Goal: Communication & Community: Answer question/provide support

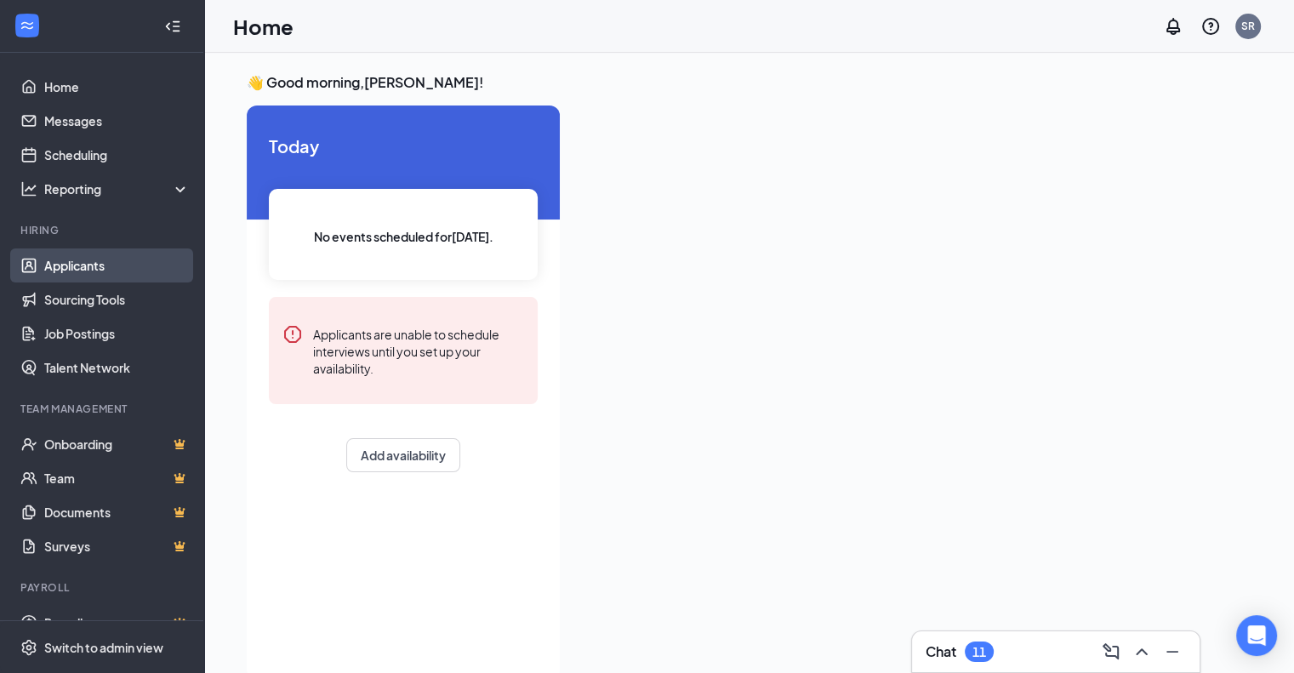
click at [71, 261] on link "Applicants" at bounding box center [116, 265] width 145 height 34
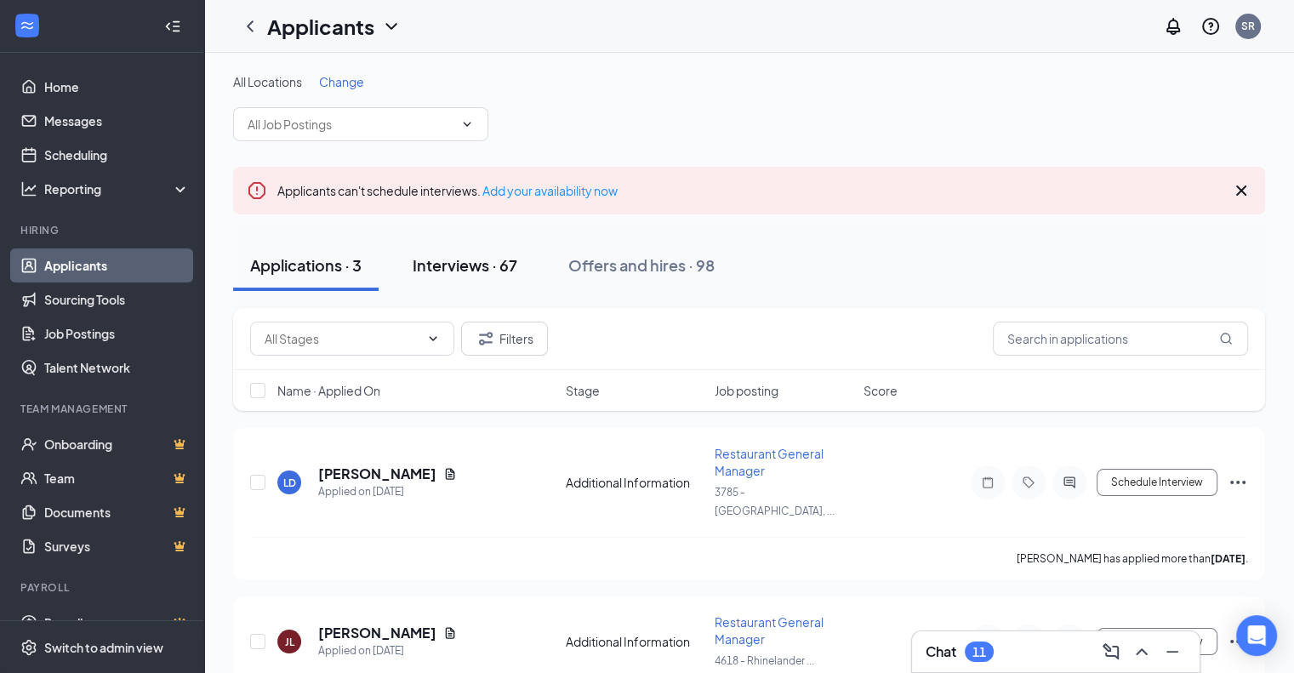
click at [464, 266] on div "Interviews · 67" at bounding box center [465, 264] width 105 height 21
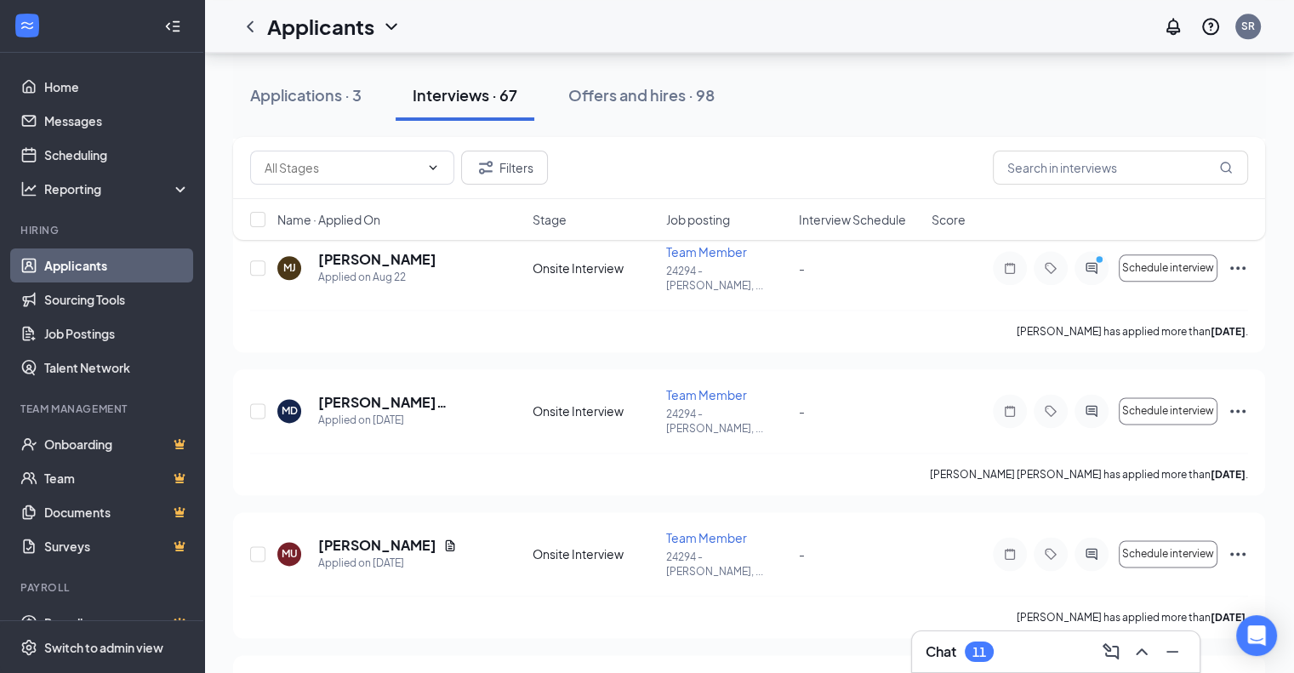
scroll to position [2112, 0]
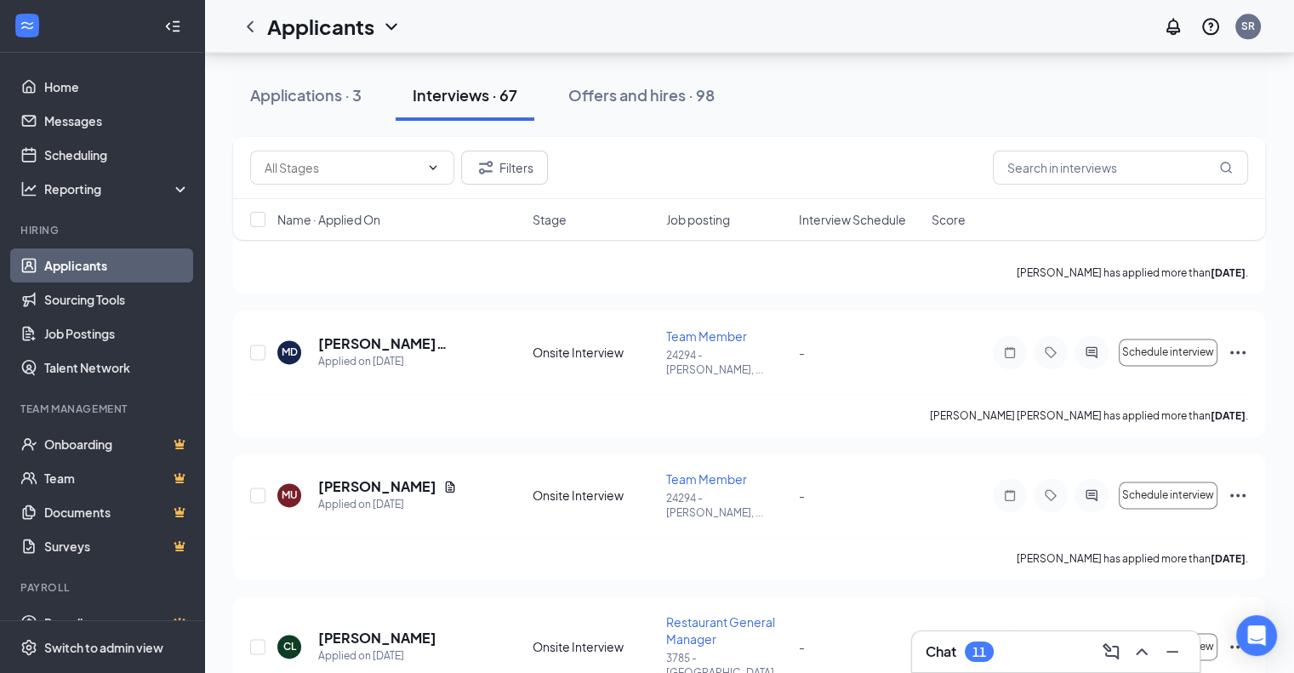
click at [957, 654] on div "Chat 11" at bounding box center [959, 651] width 68 height 20
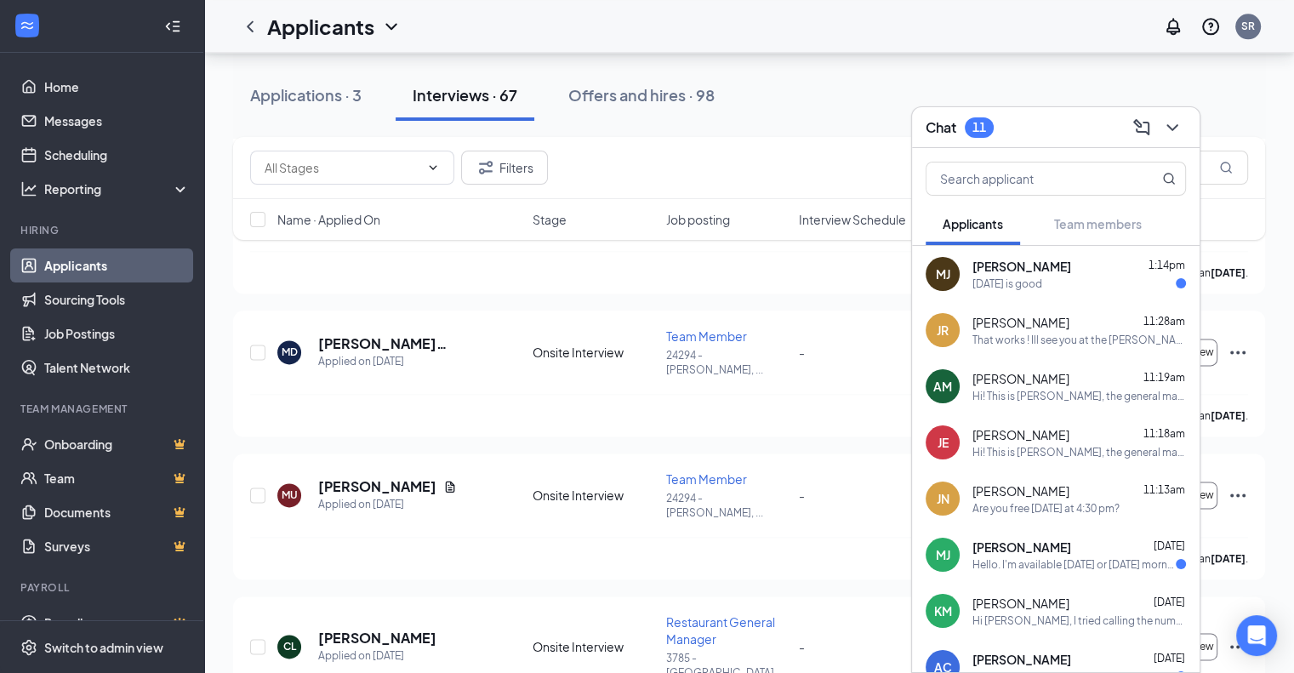
click at [1040, 288] on div "[DATE] is good" at bounding box center [1007, 283] width 70 height 14
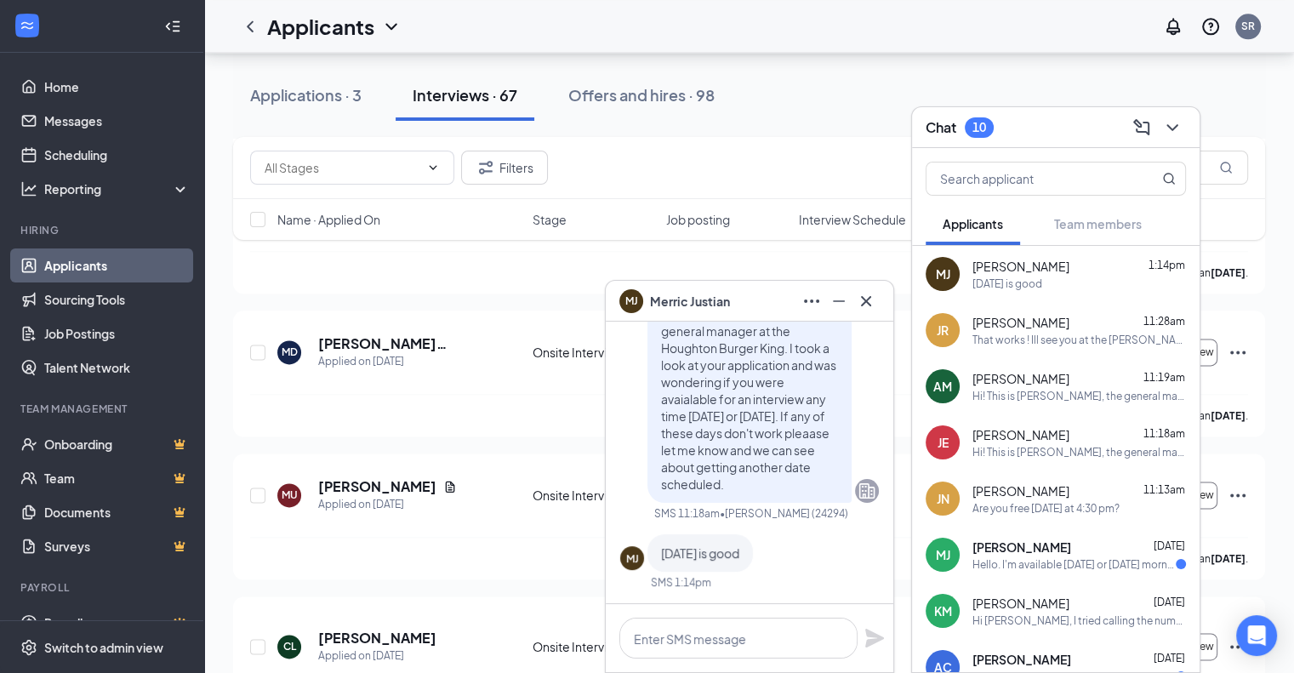
click at [1022, 495] on span "[PERSON_NAME]" at bounding box center [1020, 490] width 97 height 17
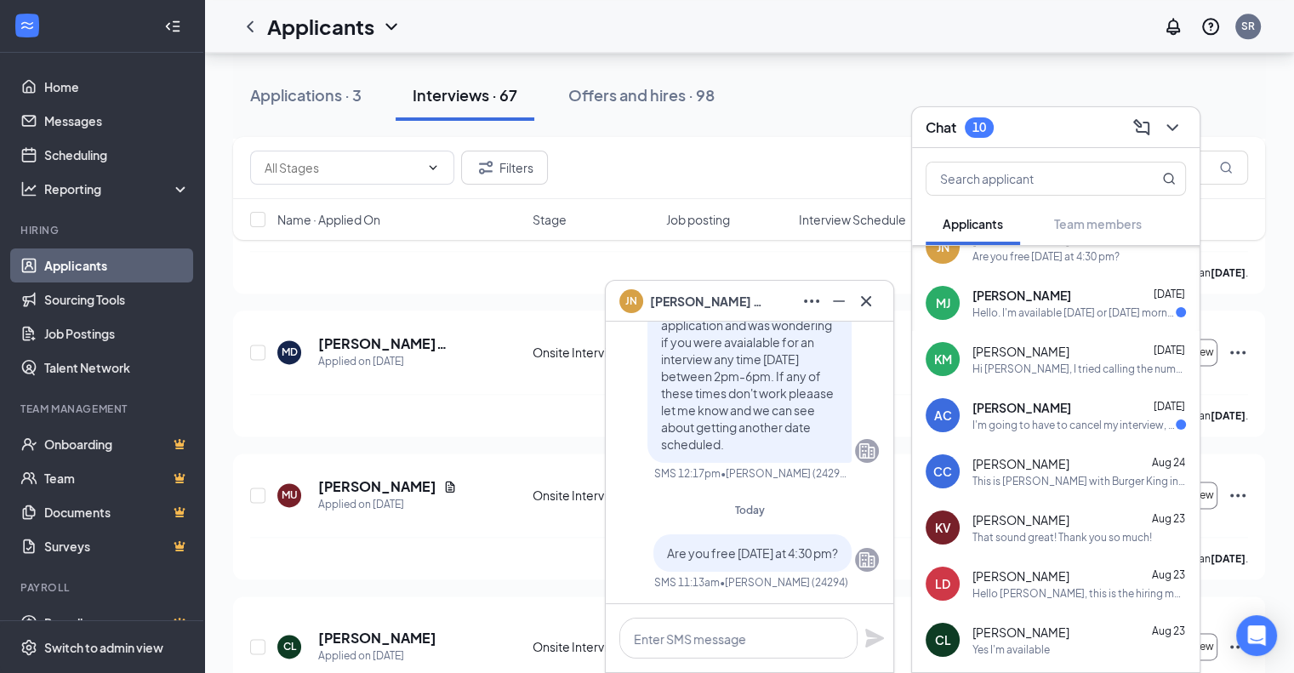
scroll to position [254, 0]
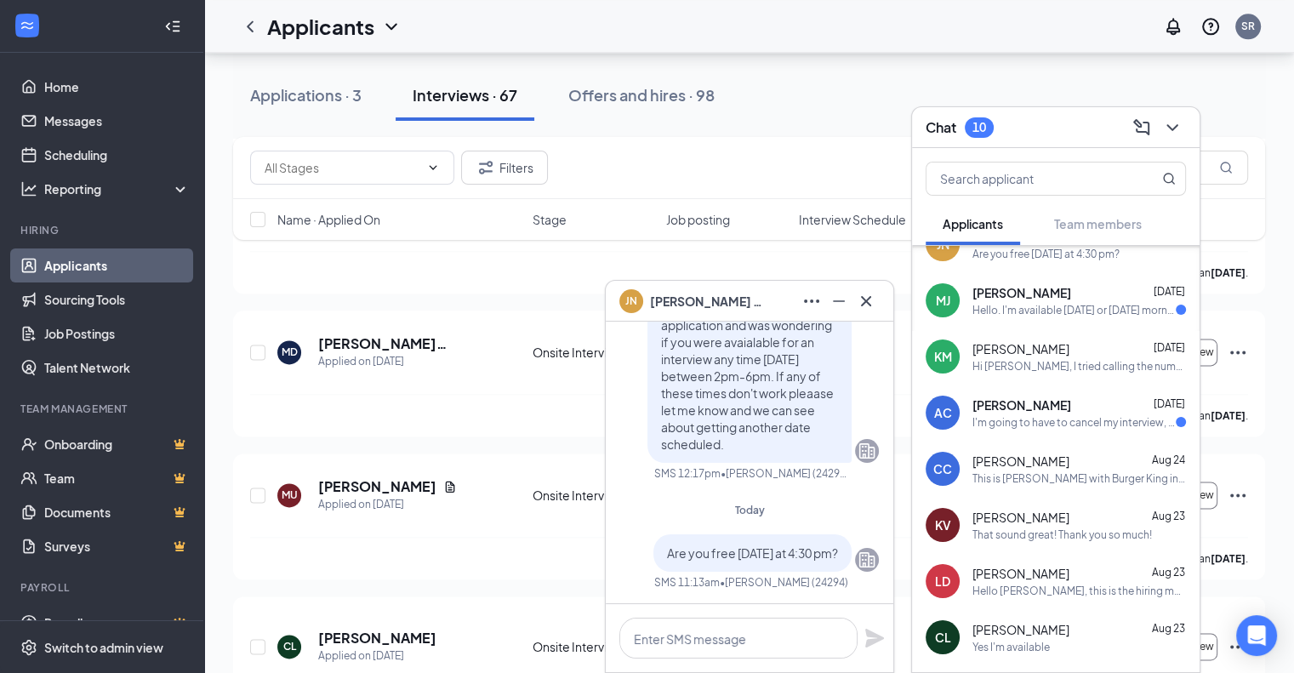
click at [1044, 418] on div "I'm going to have to cancel my interview, I was just offered a different job. S…" at bounding box center [1073, 422] width 203 height 14
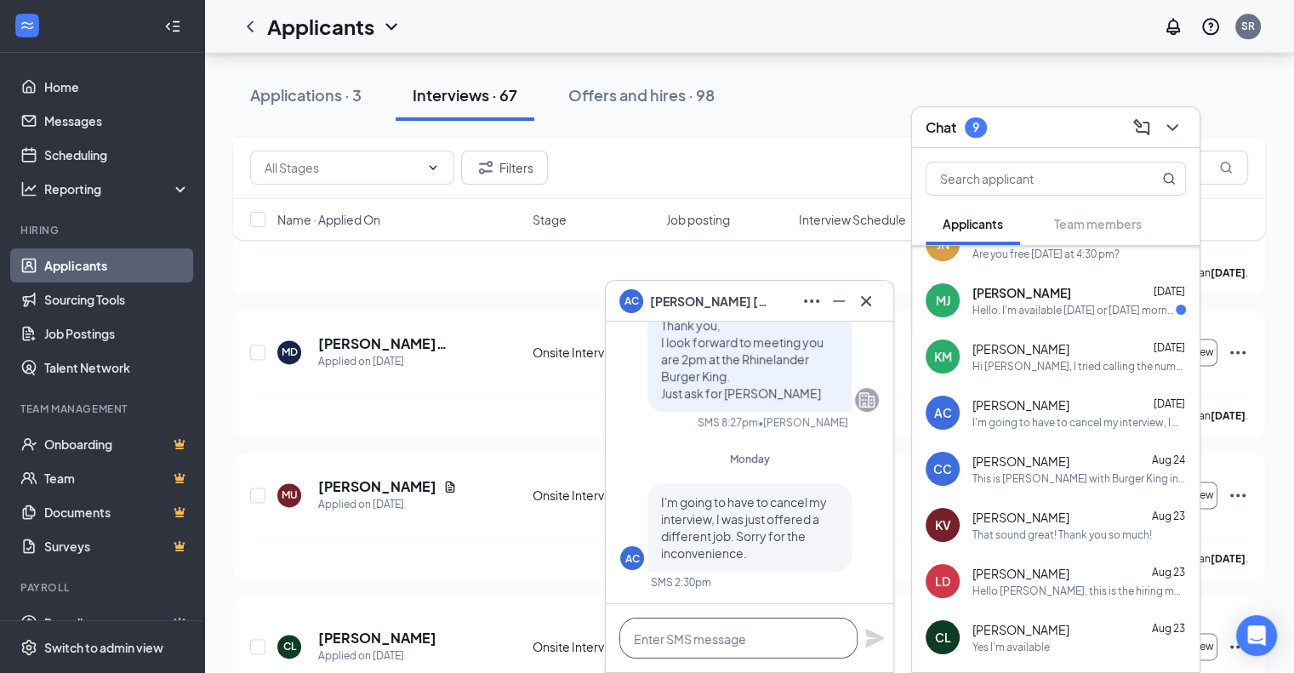
click at [724, 639] on textarea at bounding box center [738, 638] width 238 height 41
type textarea "Thank you for letting me know."
click at [874, 635] on icon "Plane" at bounding box center [874, 638] width 19 height 19
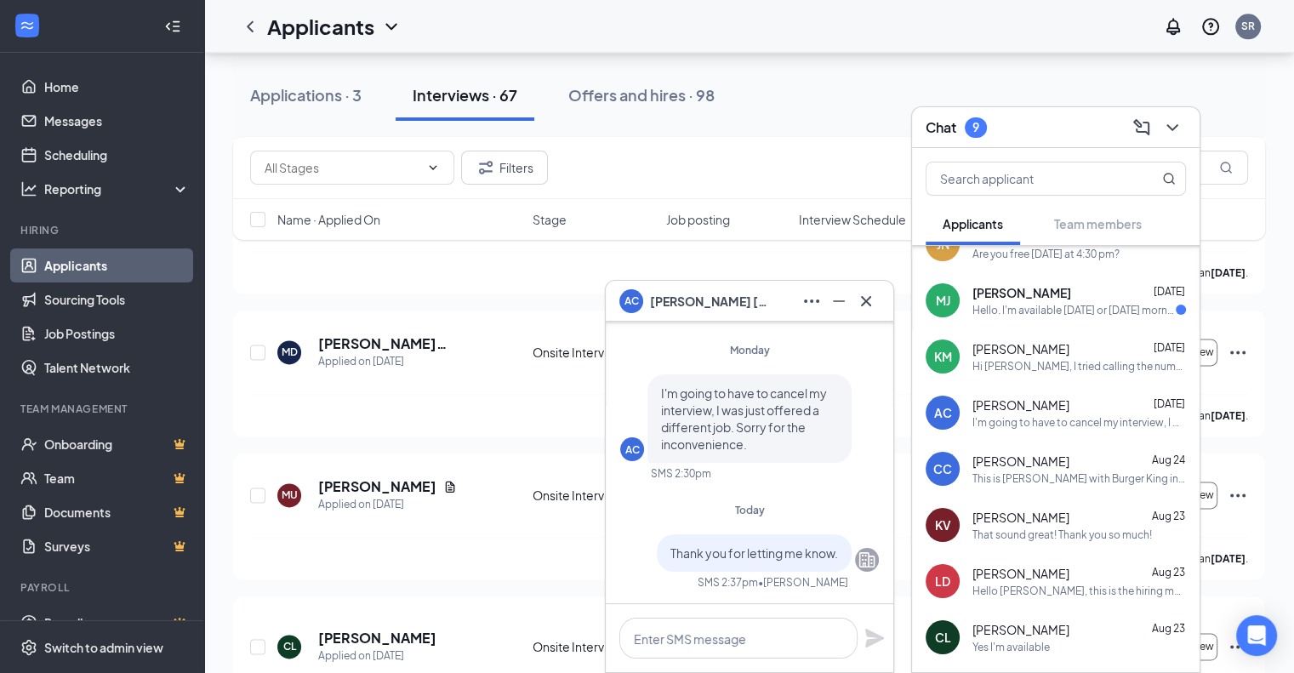
click at [1013, 635] on span "[PERSON_NAME]" at bounding box center [1020, 629] width 97 height 17
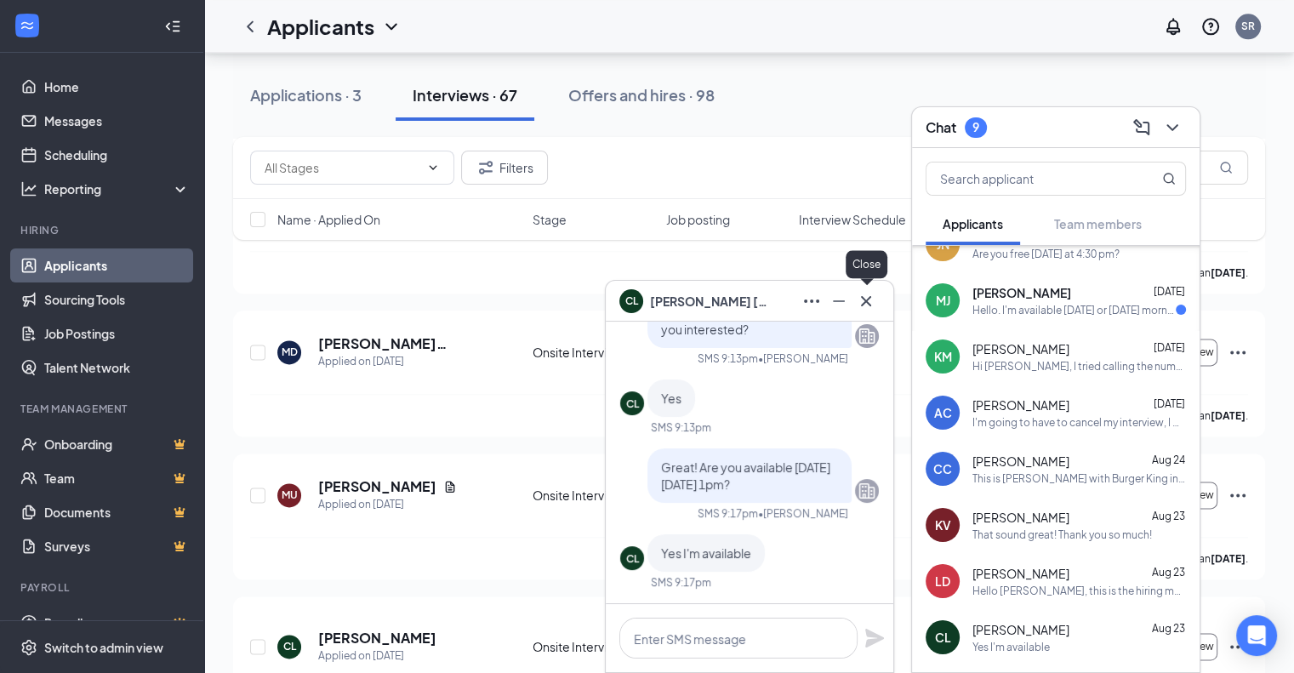
click at [870, 309] on icon "Cross" at bounding box center [866, 301] width 20 height 20
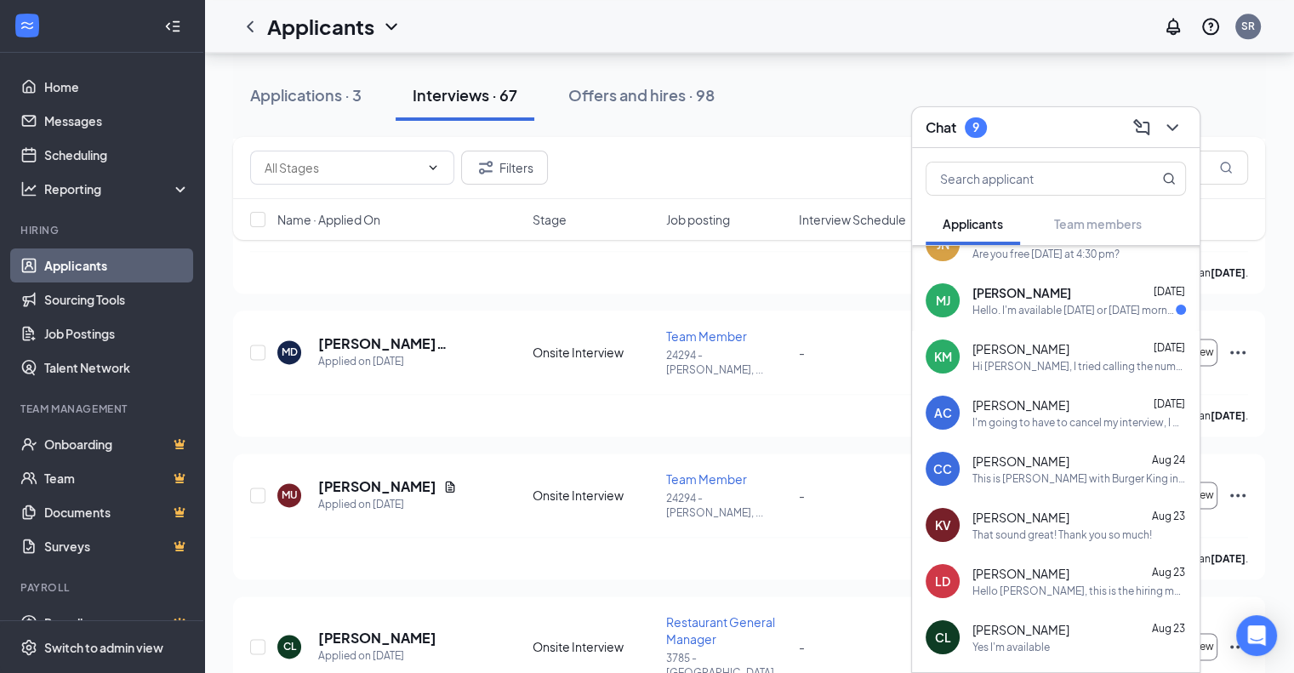
click at [1011, 525] on span "[PERSON_NAME]" at bounding box center [1020, 517] width 97 height 17
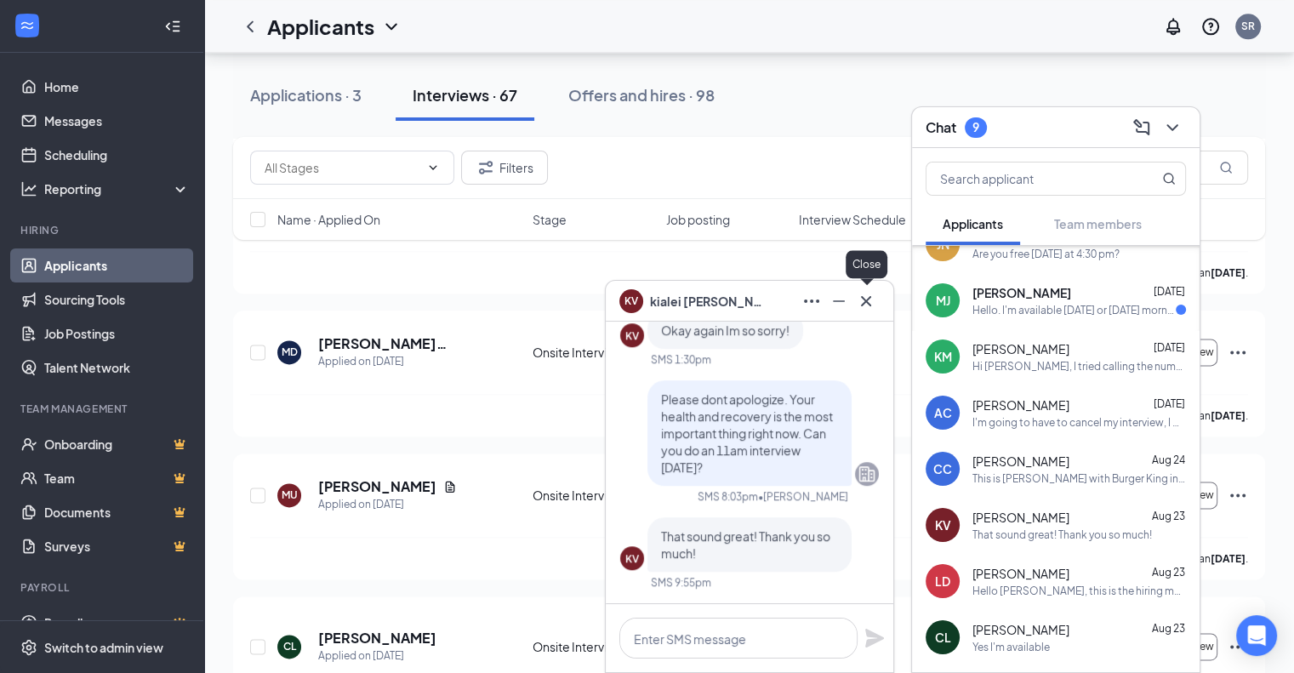
click at [862, 299] on icon "Cross" at bounding box center [866, 300] width 10 height 10
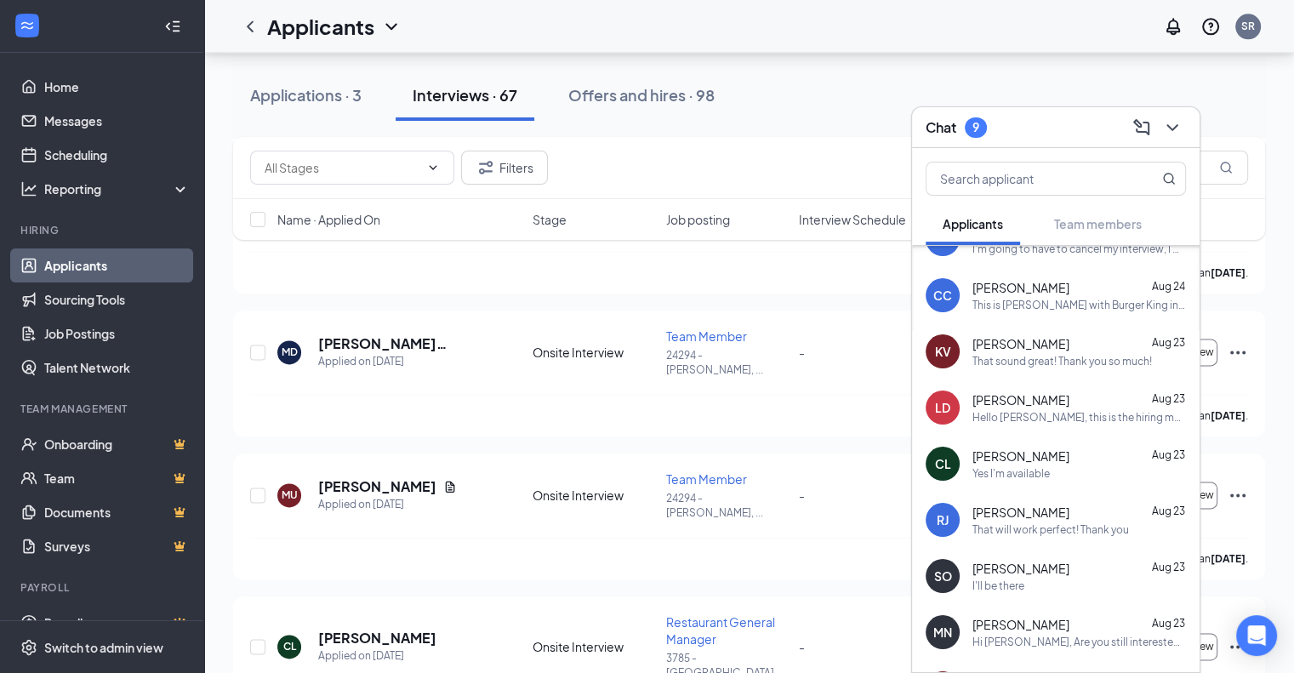
scroll to position [438, 0]
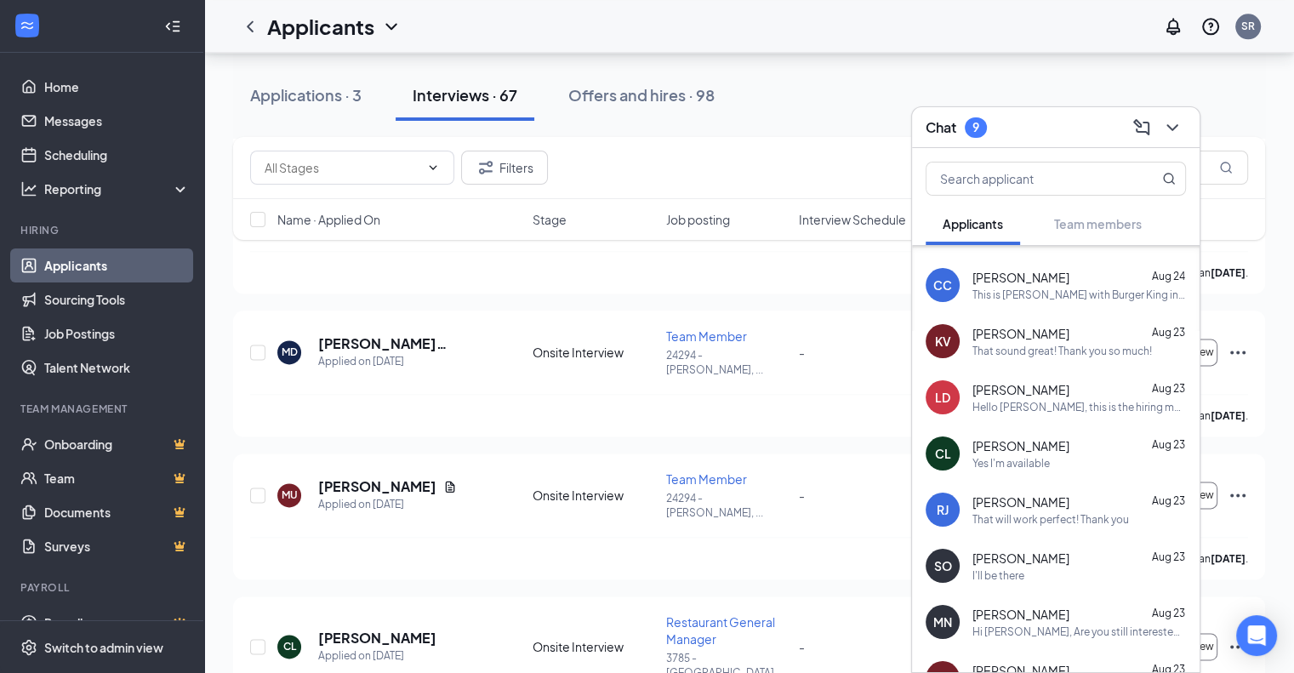
click at [1053, 515] on div "That will work perfect! Thank you" at bounding box center [1050, 519] width 157 height 14
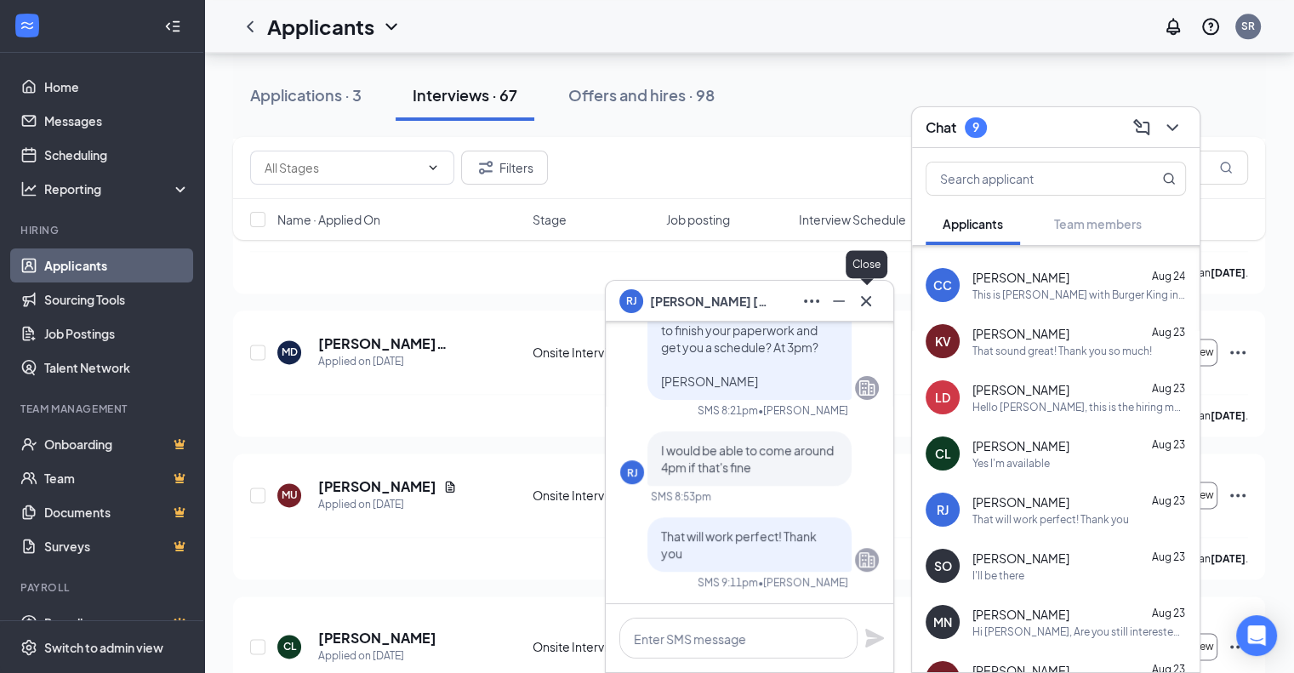
click at [868, 304] on icon "Cross" at bounding box center [866, 300] width 10 height 10
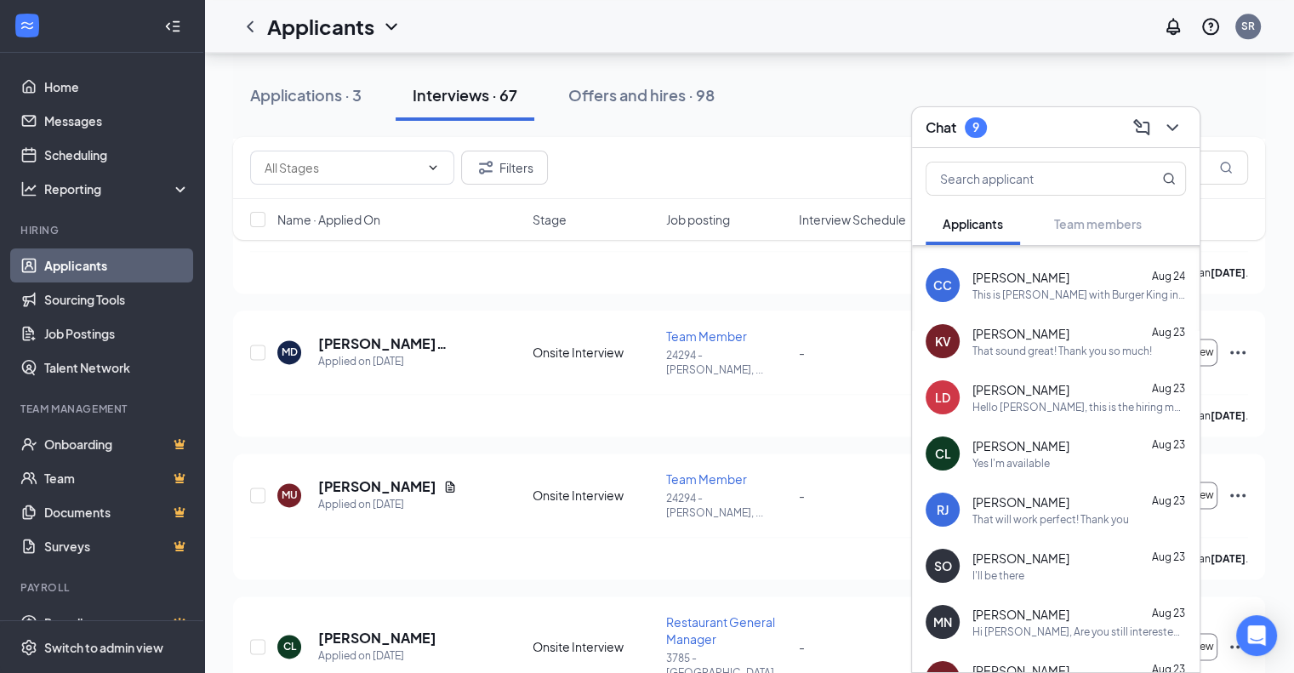
click at [997, 78] on div "Applications · 3 Interviews · 67 Offers and hires · 98" at bounding box center [749, 95] width 1032 height 51
click at [1164, 129] on icon "ChevronDown" at bounding box center [1172, 127] width 20 height 20
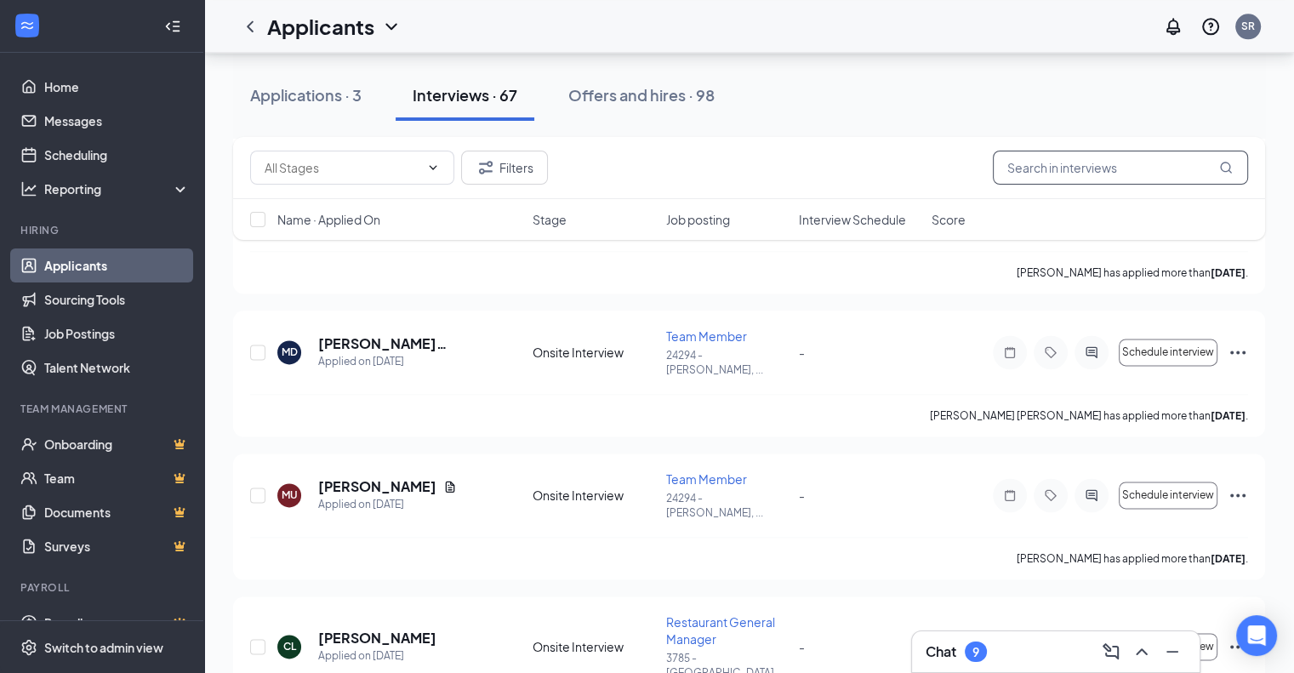
click at [1068, 162] on input "text" at bounding box center [1120, 168] width 255 height 34
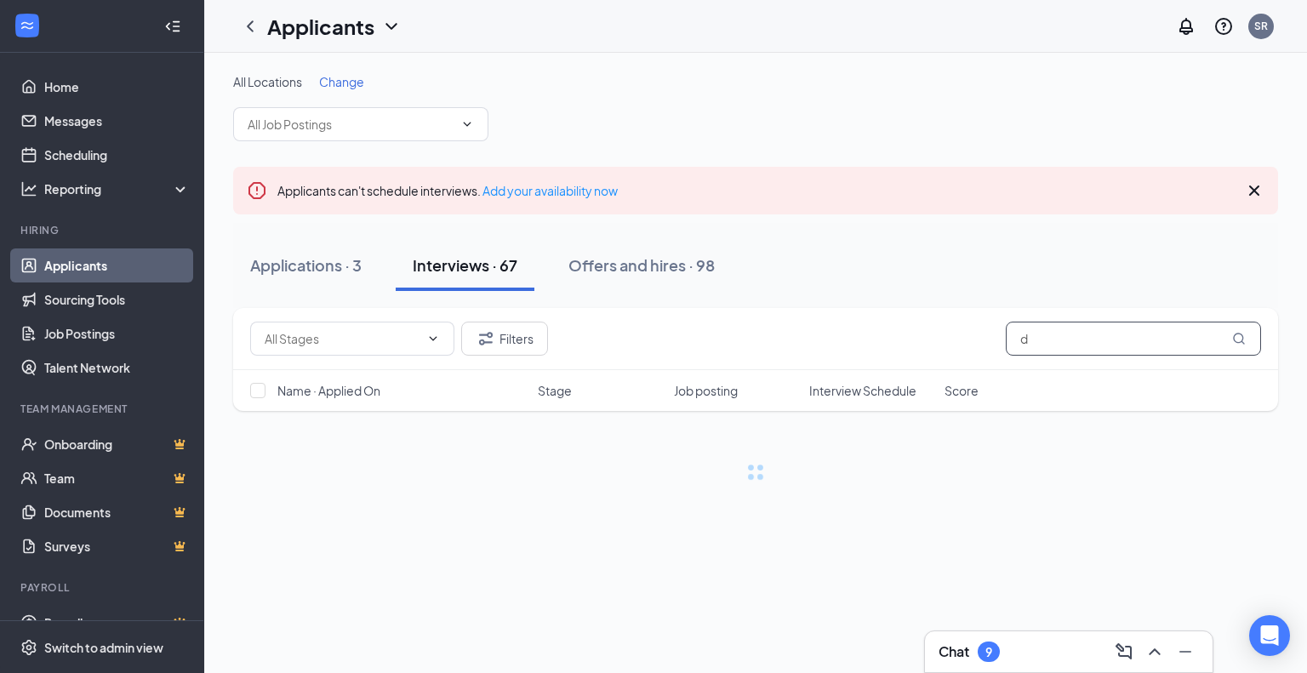
type input "d"
